Goal: Task Accomplishment & Management: Use online tool/utility

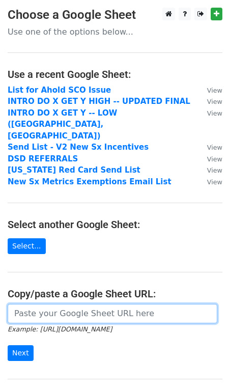
click at [35, 304] on input "url" at bounding box center [113, 313] width 210 height 19
paste input "https://docs.google.com/spreadsheets/d/1JCWpI-lnC1X_r_P-CA5EZmJDh33FLIIB08R1_xD…"
type input "https://docs.google.com/spreadsheets/d/1JCWpI-lnC1X_r_P-CA5EZmJDh33FLIIB08R1_xD…"
click at [8, 345] on input "Next" at bounding box center [21, 353] width 26 height 16
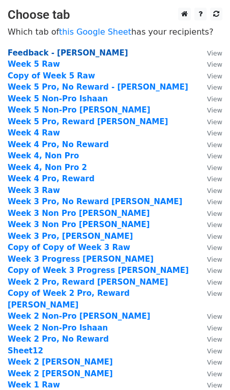
click at [66, 56] on strong "Feedback - [PERSON_NAME]" at bounding box center [68, 52] width 121 height 9
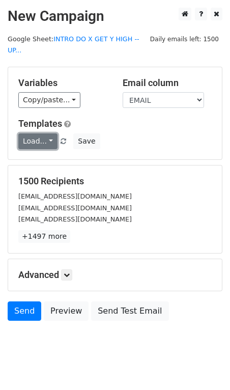
click at [42, 133] on link "Load..." at bounding box center [37, 141] width 39 height 16
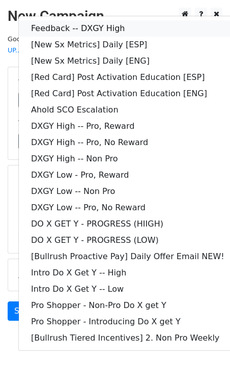
click at [72, 20] on link "Feedback -- DXGY High" at bounding box center [128, 28] width 218 height 16
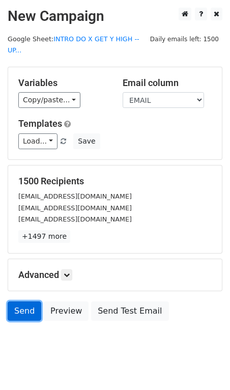
click at [33, 304] on link "Send" at bounding box center [25, 311] width 34 height 19
click at [21, 302] on link "Send" at bounding box center [25, 311] width 34 height 19
